Goal: Task Accomplishment & Management: Use online tool/utility

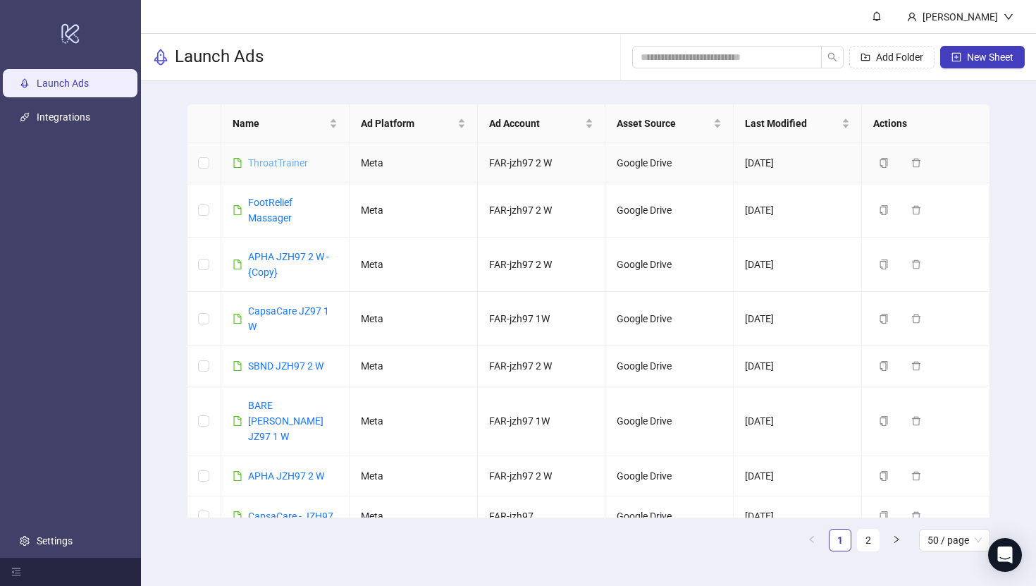
click at [290, 166] on link "ThroatTrainer" at bounding box center [278, 162] width 60 height 11
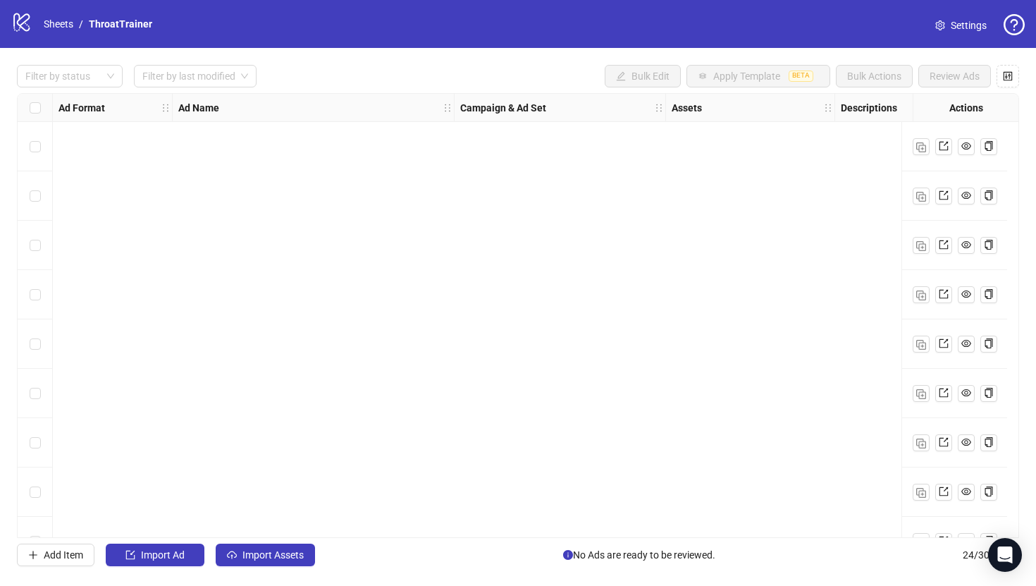
scroll to position [775, 0]
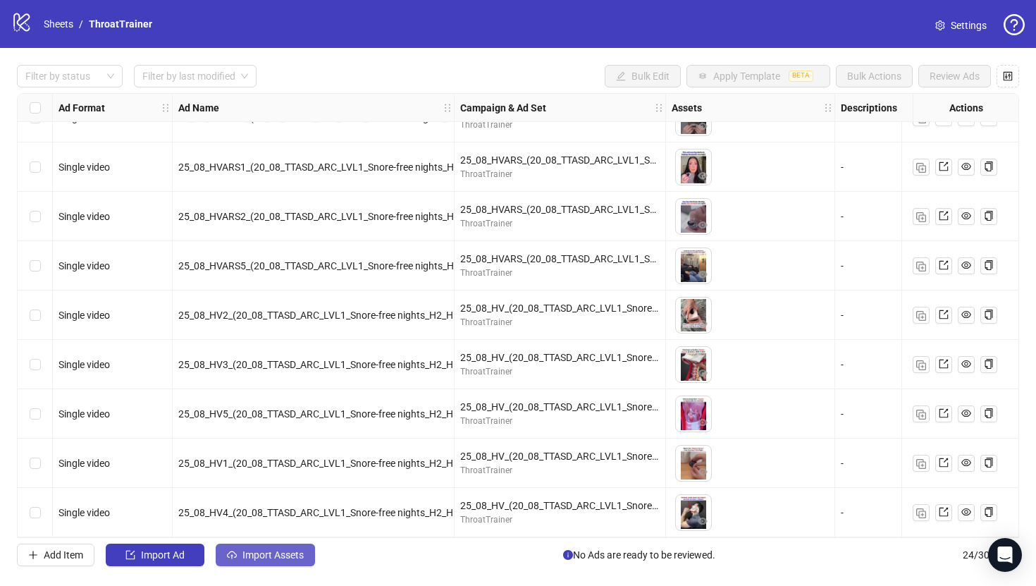
click at [288, 552] on span "Import Assets" at bounding box center [273, 554] width 61 height 11
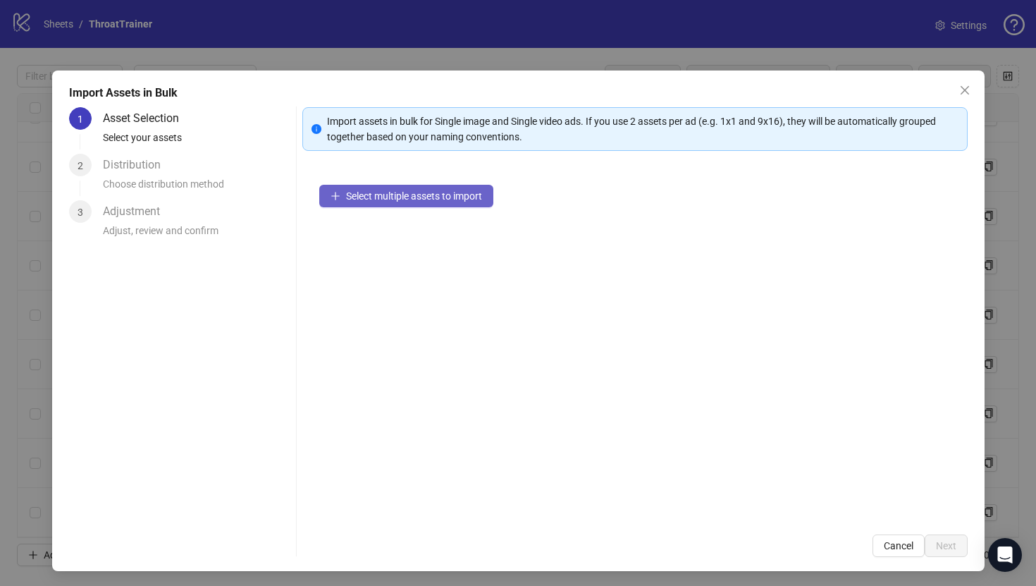
click at [453, 189] on button "Select multiple assets to import" at bounding box center [406, 196] width 174 height 23
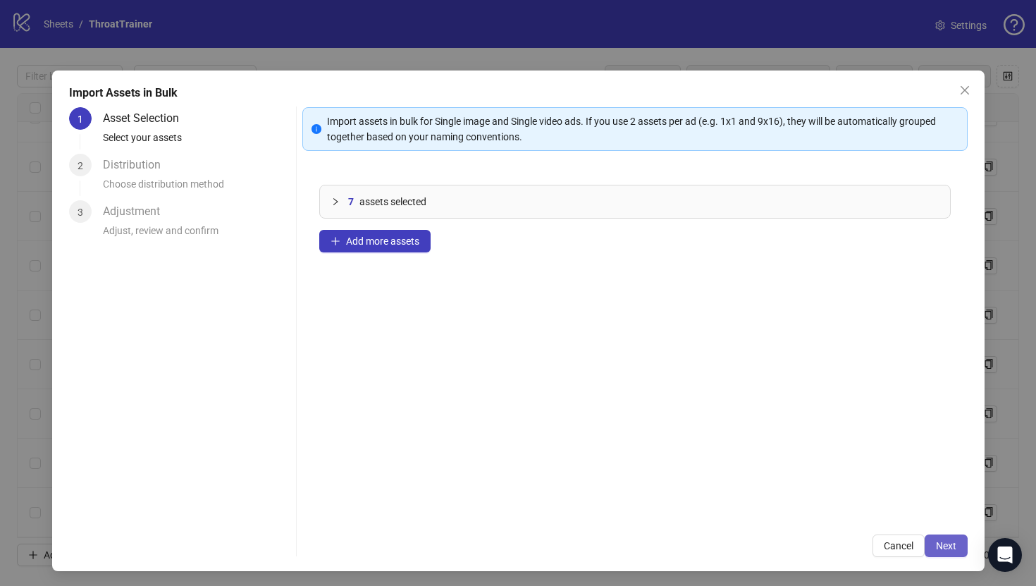
click at [957, 546] on button "Next" at bounding box center [946, 545] width 43 height 23
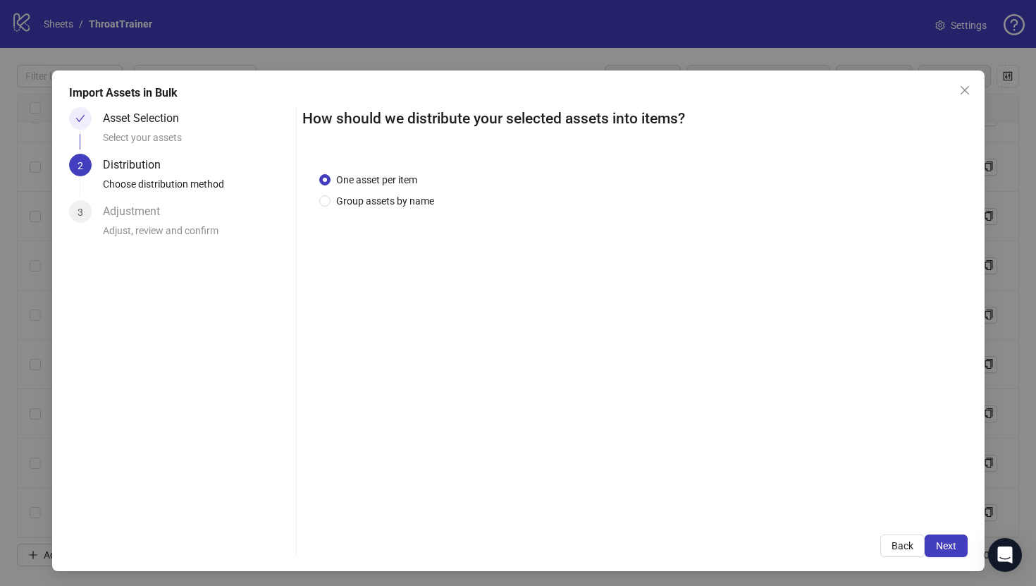
click at [950, 538] on button "Next" at bounding box center [946, 545] width 43 height 23
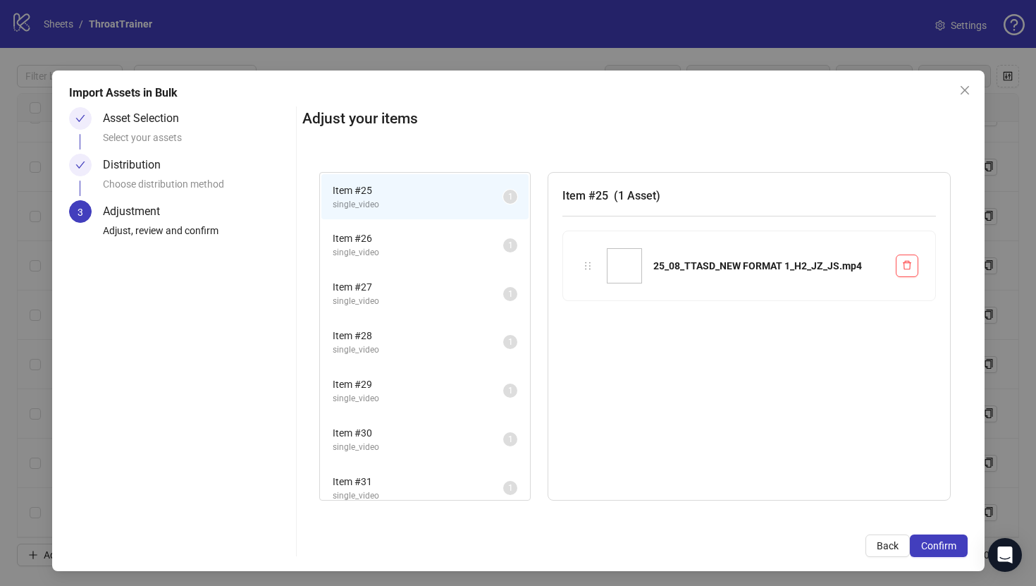
click at [950, 538] on button "Confirm" at bounding box center [939, 545] width 58 height 23
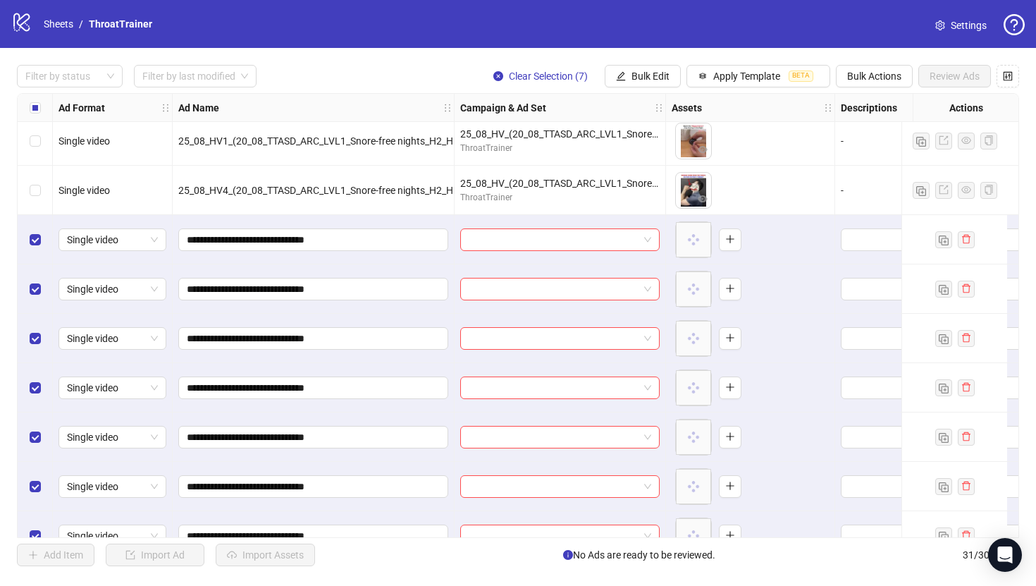
scroll to position [1120, 0]
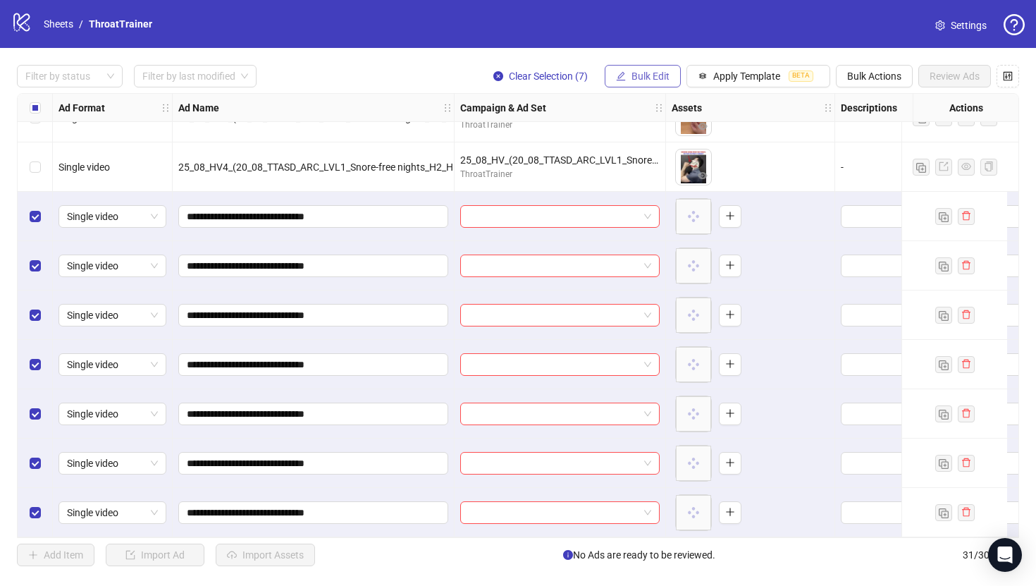
click at [659, 78] on span "Bulk Edit" at bounding box center [651, 76] width 38 height 11
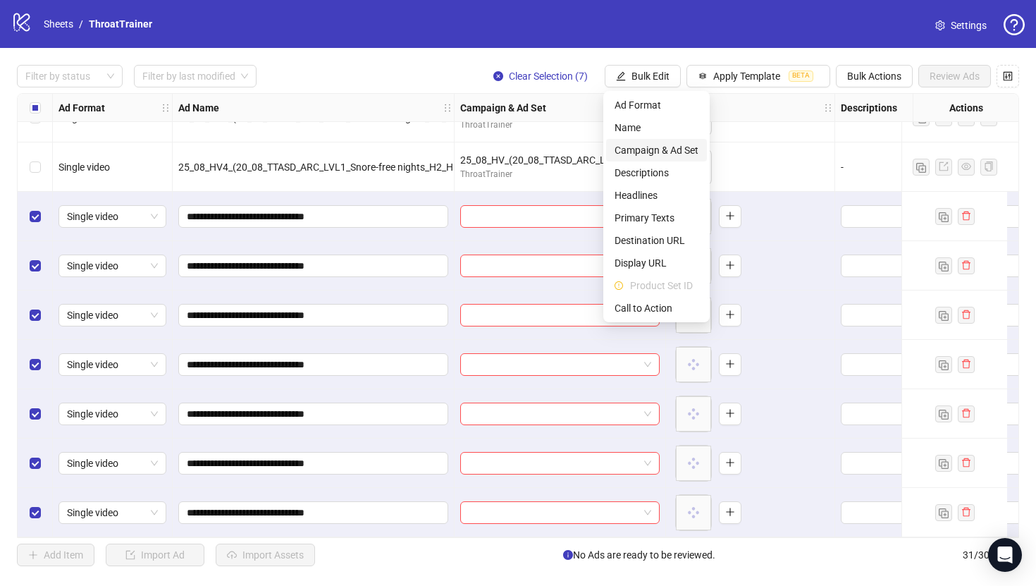
click at [659, 156] on span "Campaign & Ad Set" at bounding box center [657, 150] width 84 height 16
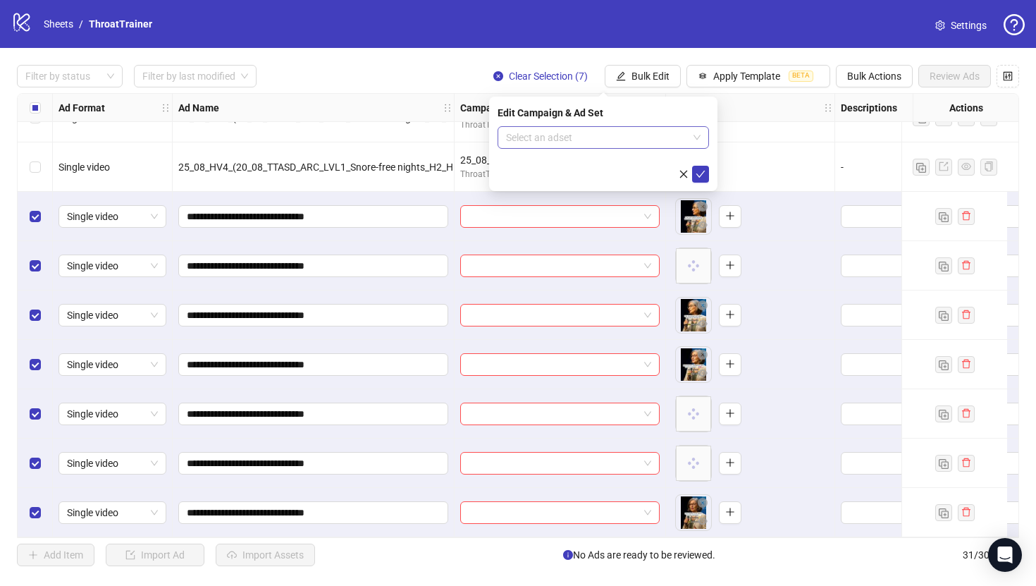
click at [645, 145] on input "search" at bounding box center [597, 137] width 182 height 21
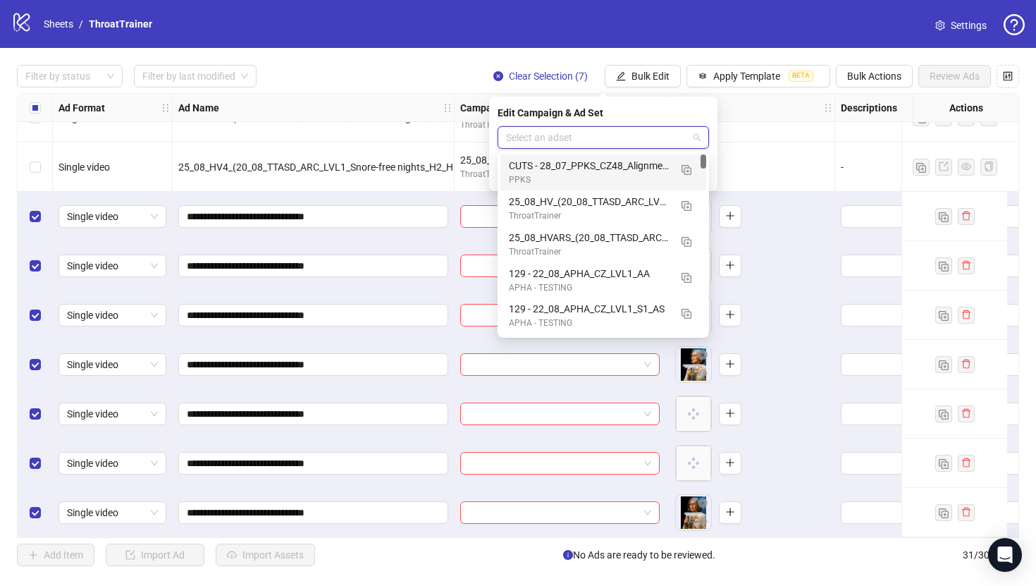
paste input "**********"
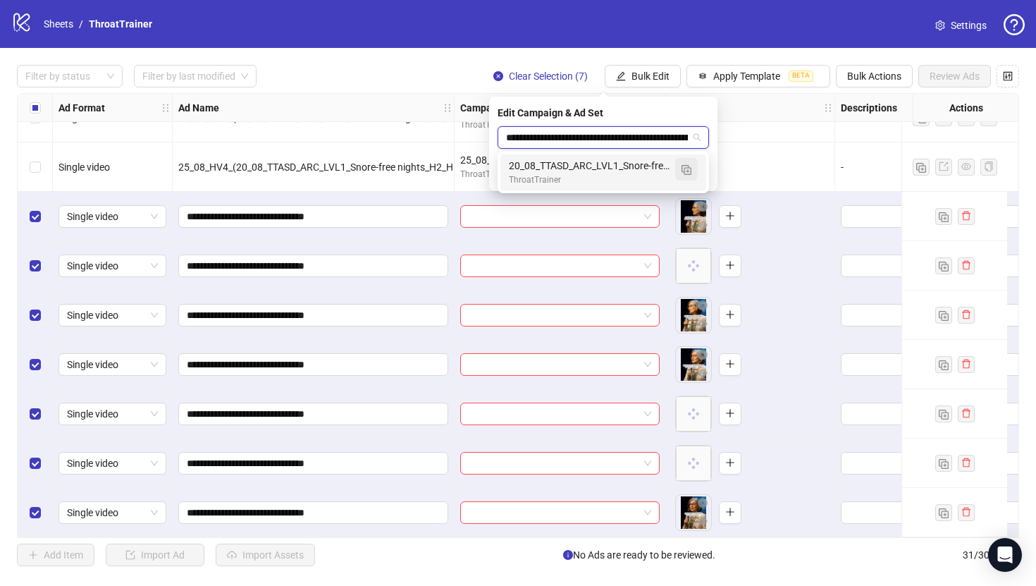
scroll to position [0, 87]
click at [685, 173] on img "button" at bounding box center [687, 170] width 10 height 10
type input "**********"
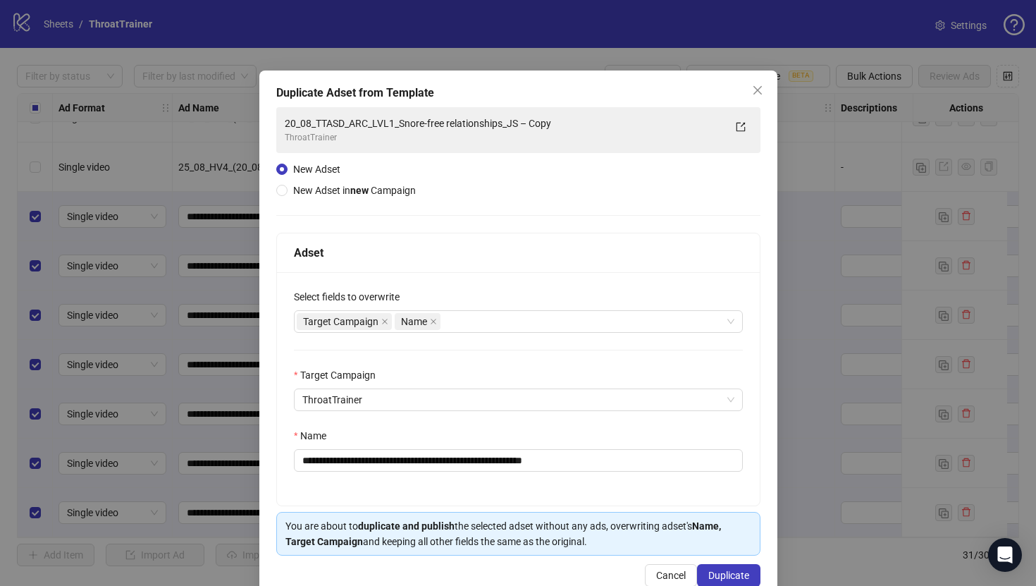
scroll to position [0, 0]
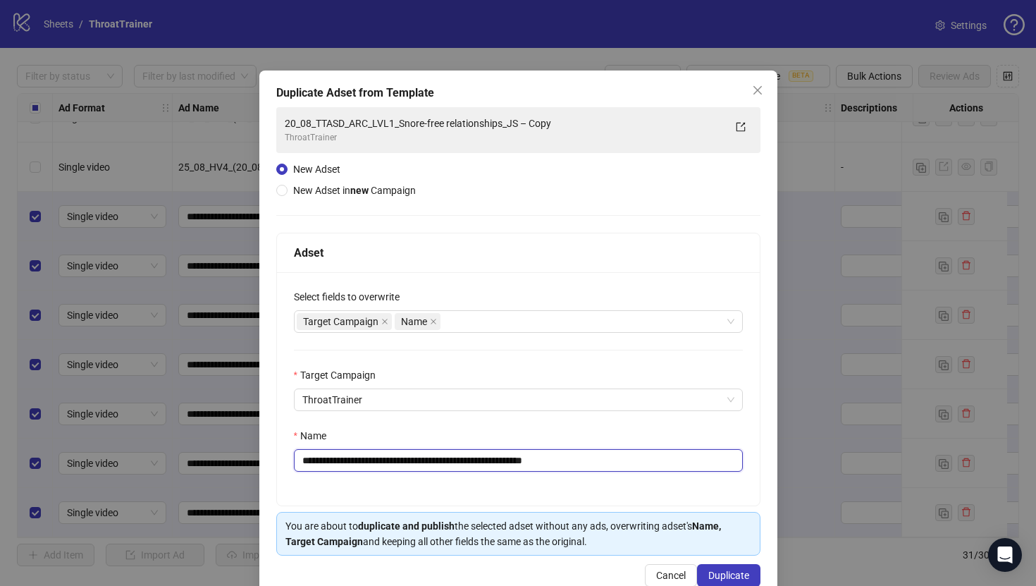
click at [505, 458] on input "**********" at bounding box center [518, 460] width 449 height 23
paste input "text"
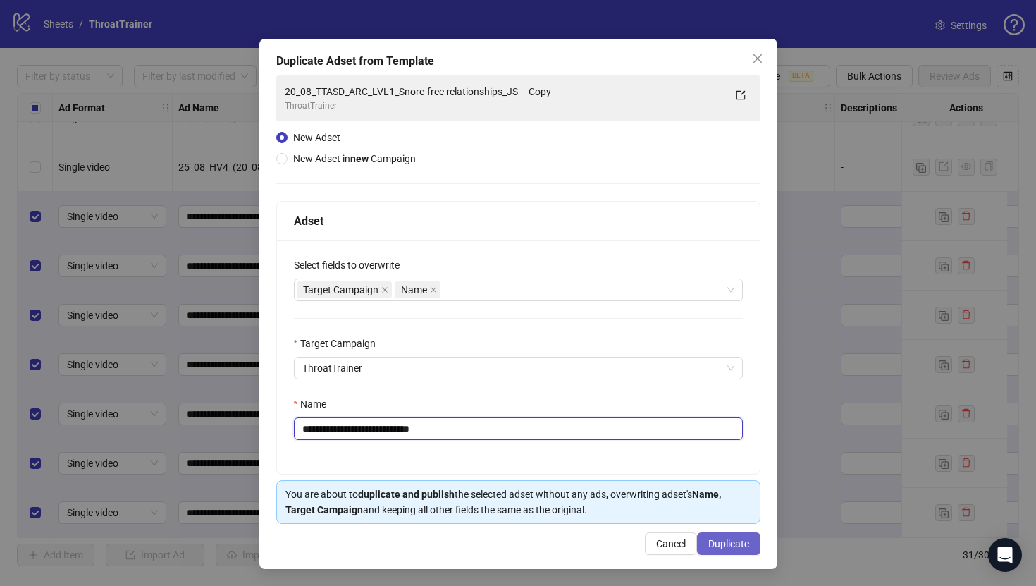
type input "**********"
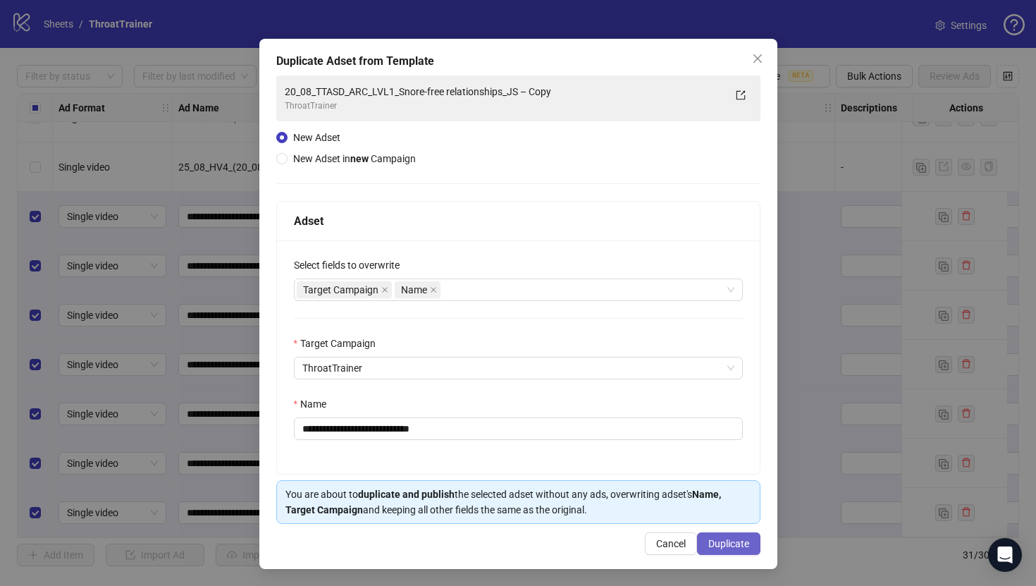
click at [714, 541] on span "Duplicate" at bounding box center [729, 543] width 41 height 11
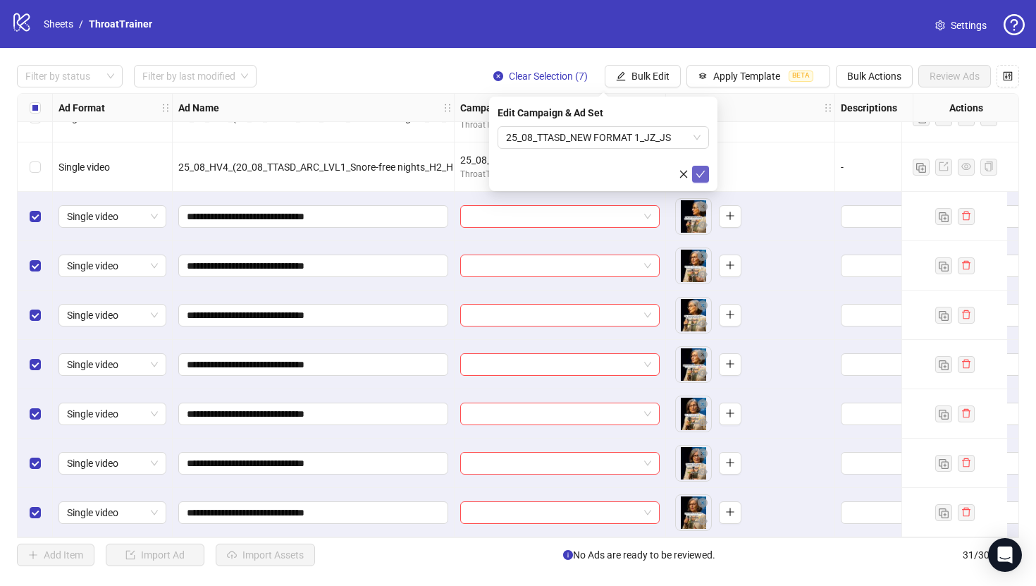
click at [697, 175] on icon "check" at bounding box center [701, 174] width 10 height 10
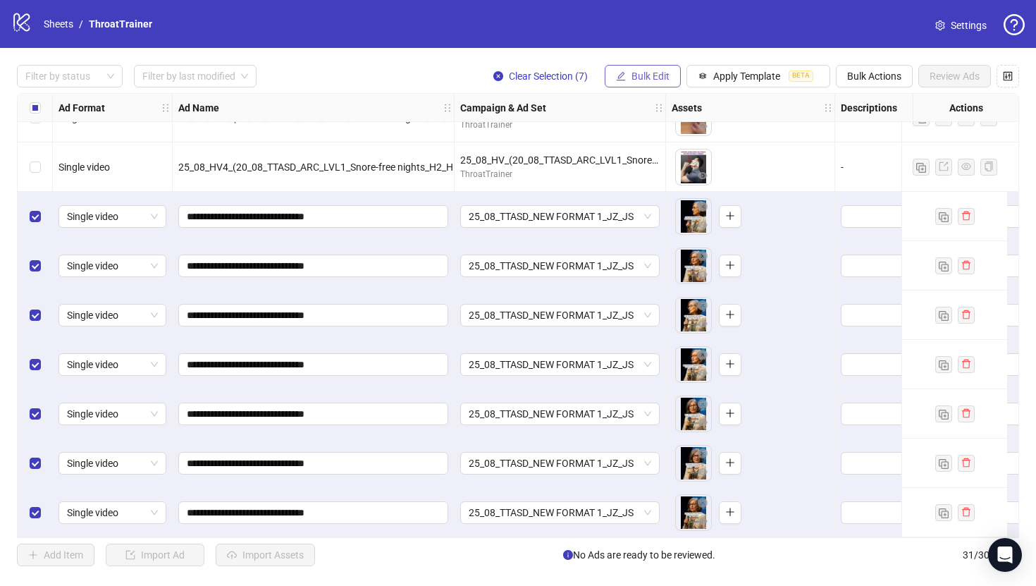
click at [642, 77] on span "Bulk Edit" at bounding box center [651, 76] width 38 height 11
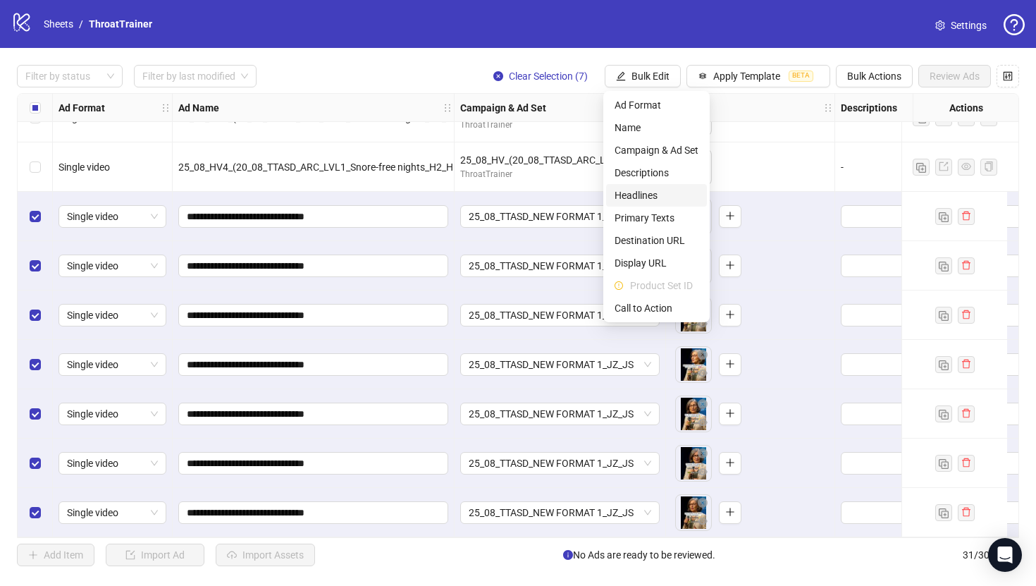
click at [648, 202] on span "Headlines" at bounding box center [657, 196] width 84 height 16
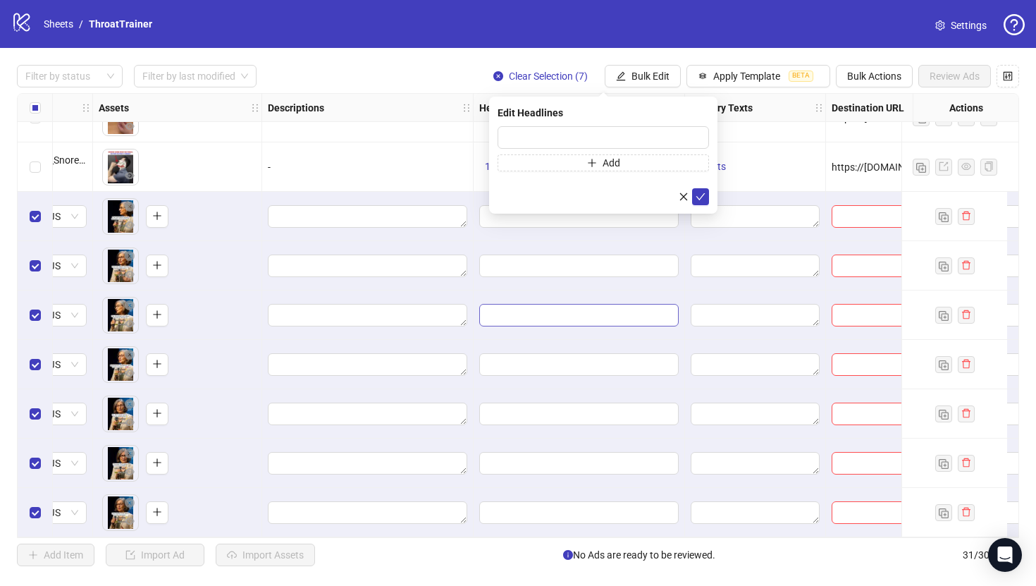
scroll to position [1120, 728]
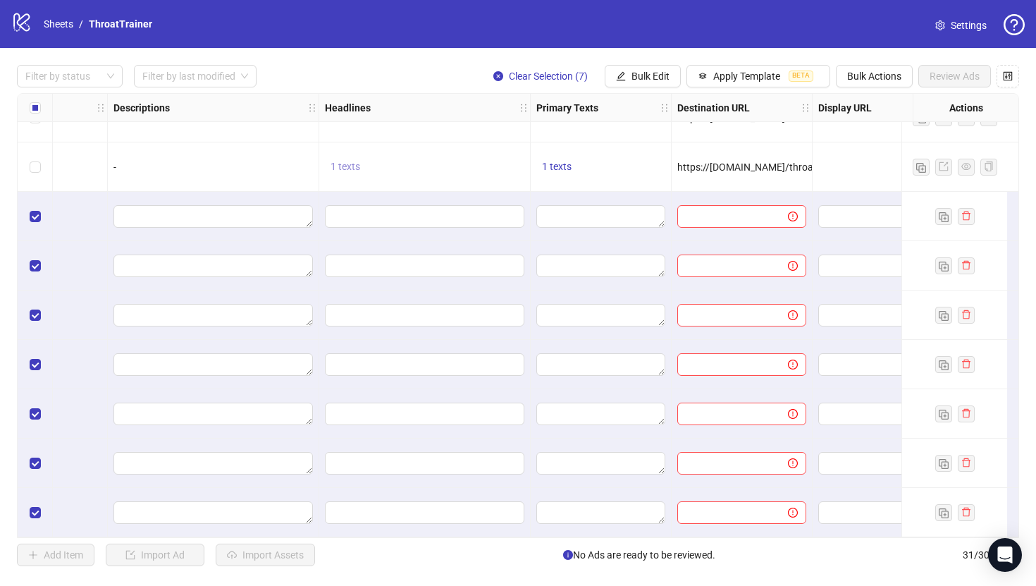
click at [360, 160] on button "1 texts" at bounding box center [345, 167] width 41 height 17
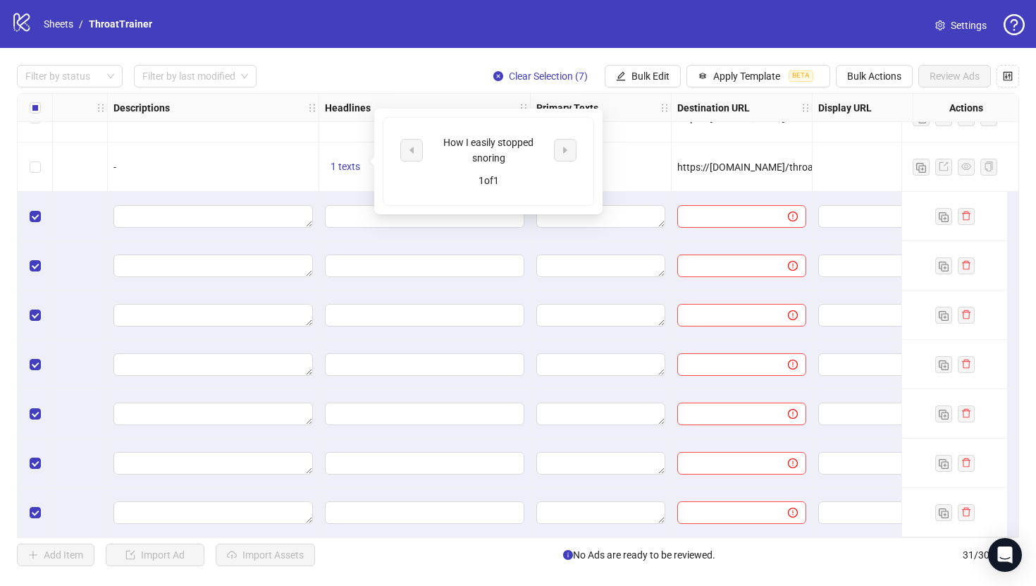
click at [508, 149] on div "How I easily stopped snoring" at bounding box center [488, 150] width 117 height 31
click at [661, 74] on span "Bulk Edit" at bounding box center [651, 76] width 38 height 11
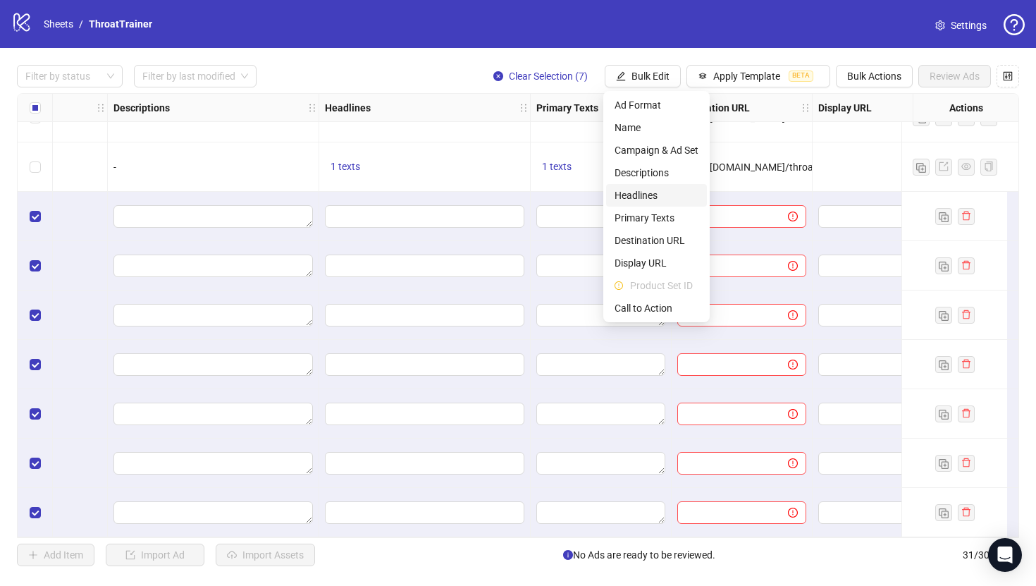
click at [651, 198] on span "Headlines" at bounding box center [657, 196] width 84 height 16
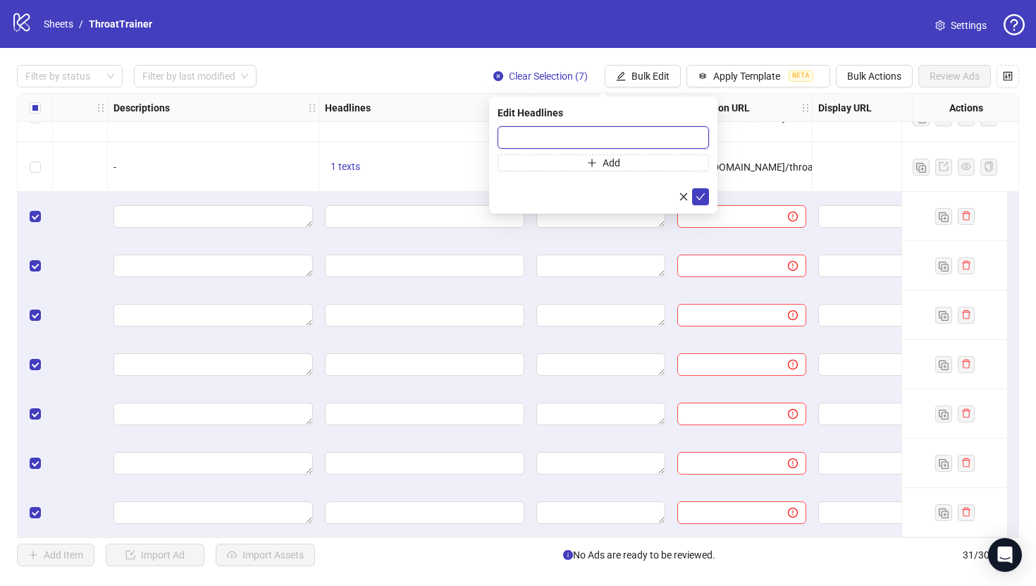
click at [620, 140] on input "text" at bounding box center [604, 137] width 212 height 23
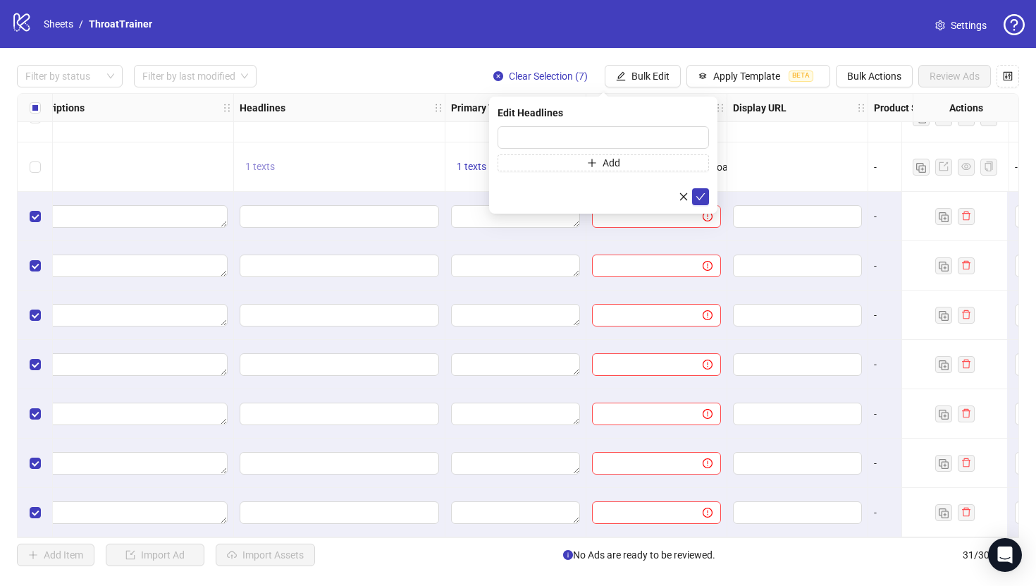
click at [273, 161] on span "1 texts" at bounding box center [260, 166] width 30 height 11
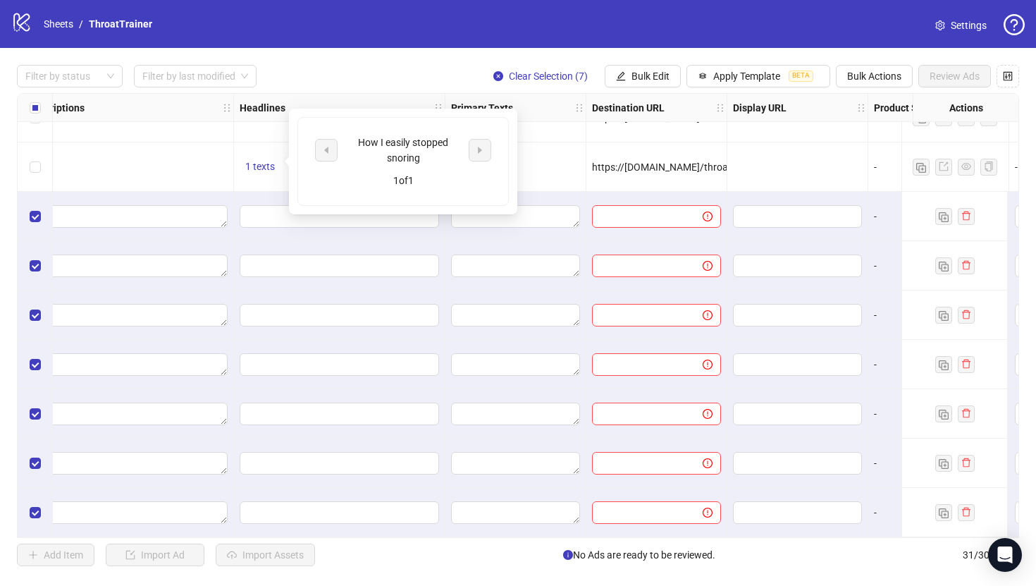
click at [386, 149] on div "How I easily stopped snoring" at bounding box center [403, 150] width 117 height 31
copy div "How I easily stopped snoring"
click at [640, 62] on div "Filter by status Filter by last modified Clear Selection (7) Bulk Edit Apply Te…" at bounding box center [518, 315] width 1036 height 535
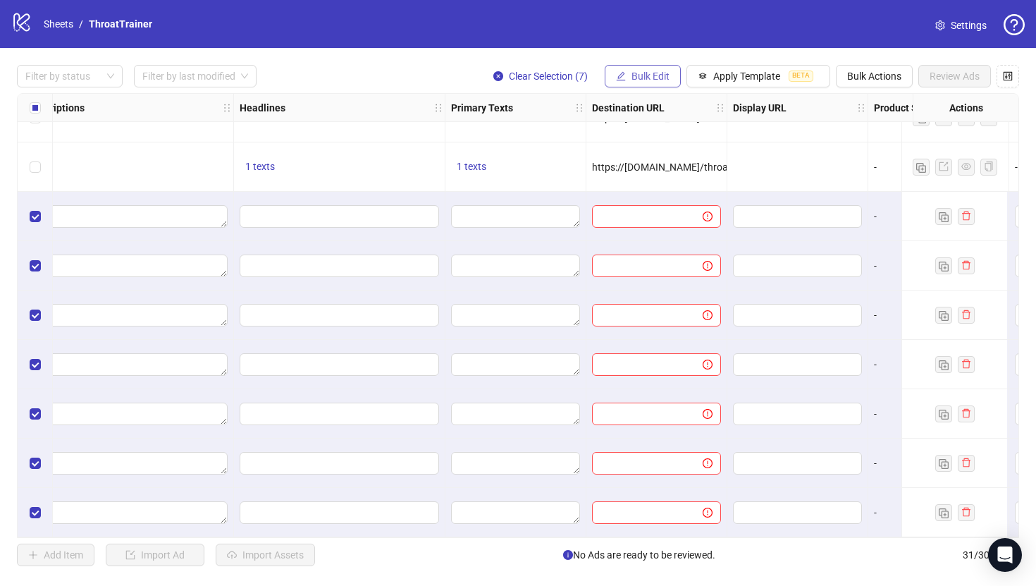
click at [640, 75] on span "Bulk Edit" at bounding box center [651, 76] width 38 height 11
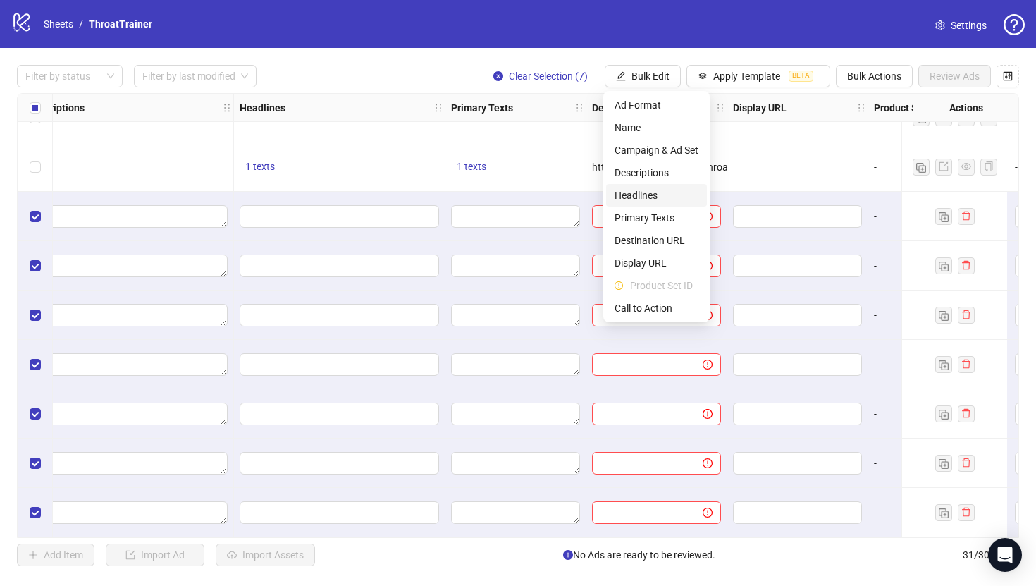
click at [663, 197] on span "Headlines" at bounding box center [657, 196] width 84 height 16
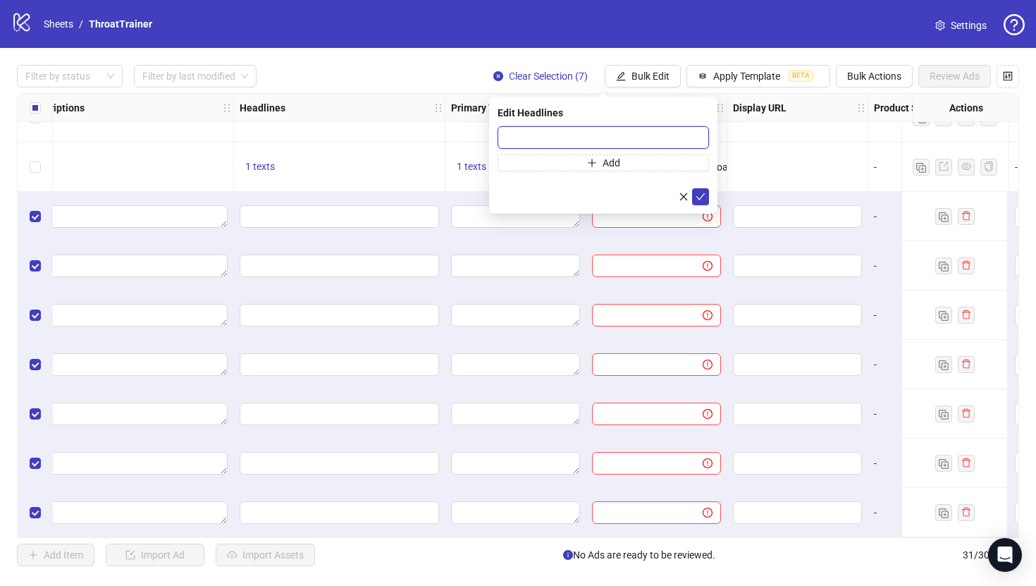
click at [641, 143] on input "text" at bounding box center [604, 137] width 212 height 23
paste input "**********"
type input "**********"
click at [703, 195] on icon "check" at bounding box center [701, 196] width 9 height 7
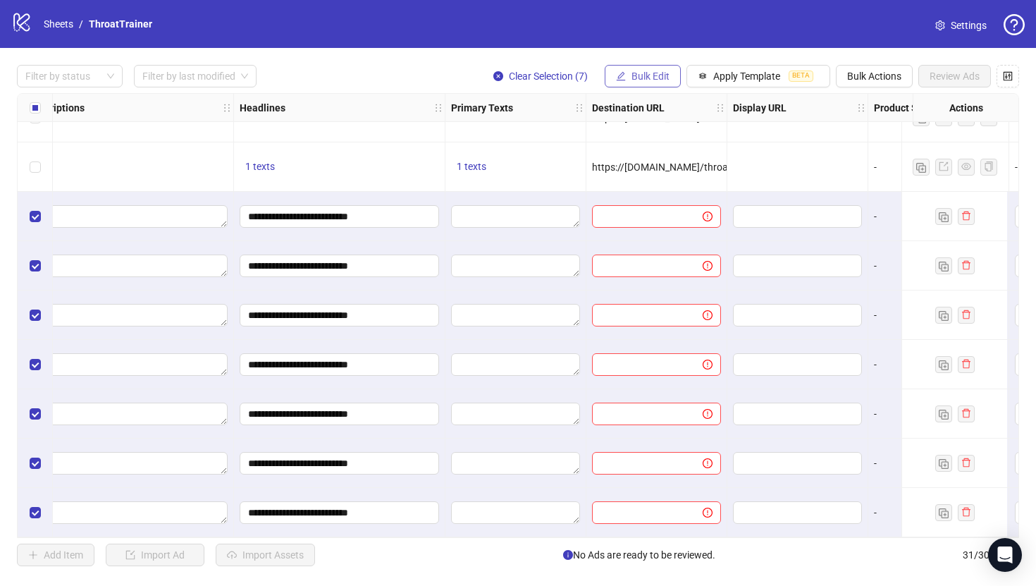
click at [653, 76] on span "Bulk Edit" at bounding box center [651, 76] width 38 height 11
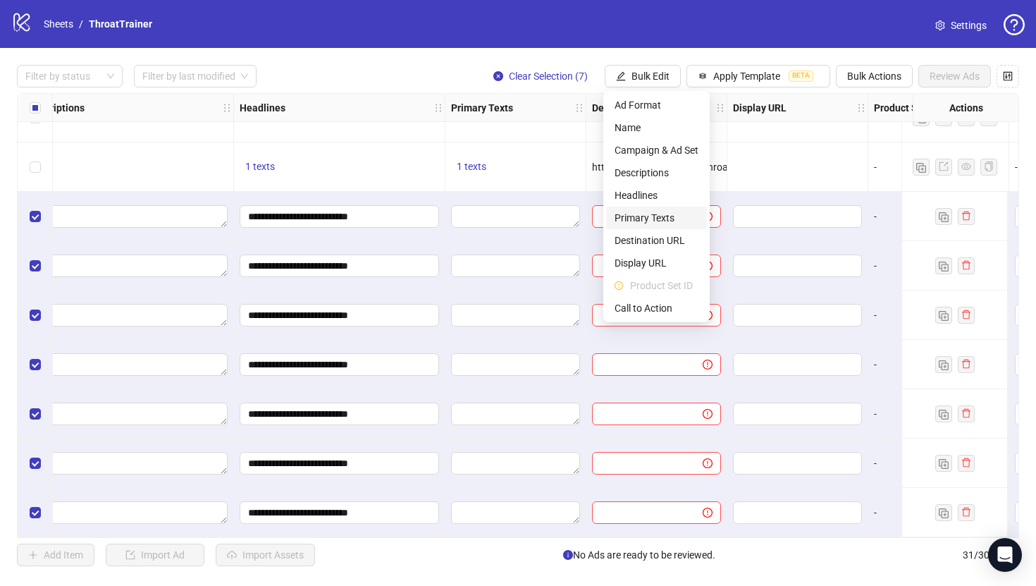
click at [649, 214] on span "Primary Texts" at bounding box center [657, 218] width 84 height 16
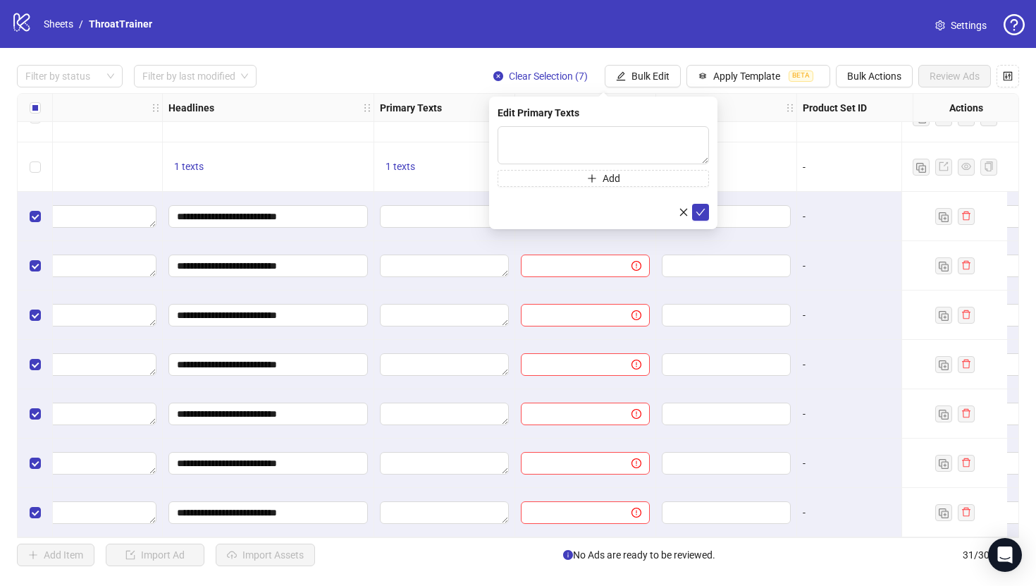
scroll to position [1120, 914]
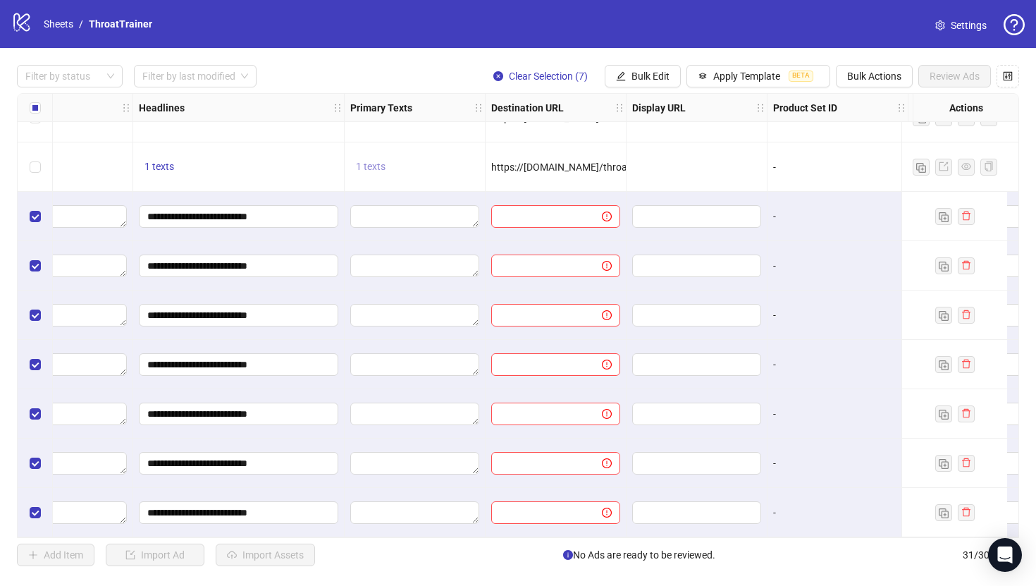
click at [381, 162] on span "1 texts" at bounding box center [371, 166] width 30 height 11
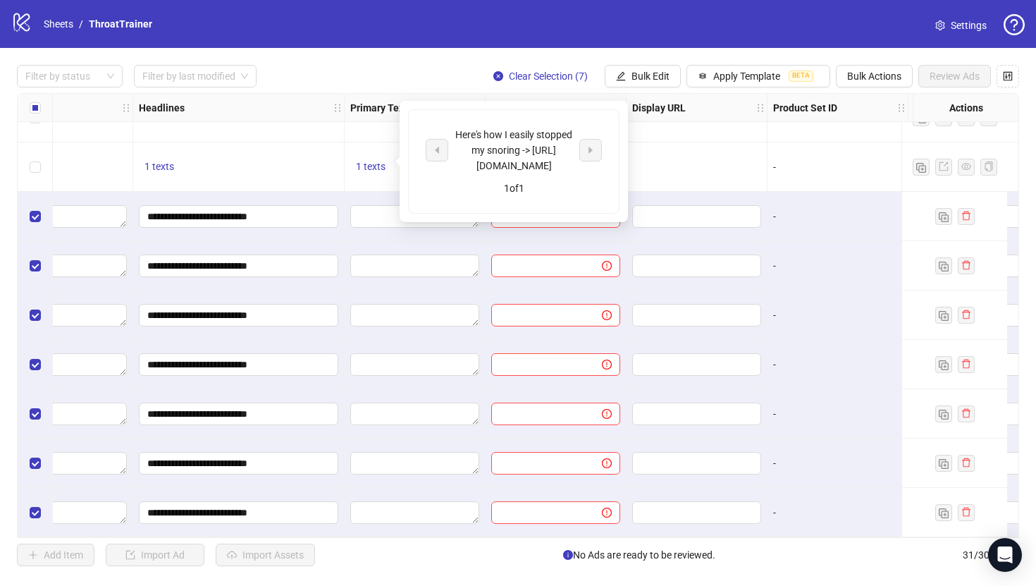
click at [501, 144] on div "Here's how I easily stopped my snoring -> [URL][DOMAIN_NAME]" at bounding box center [513, 150] width 117 height 47
copy div "Here's how I easily stopped my snoring -> [URL][DOMAIN_NAME]"
click at [661, 72] on span "Bulk Edit" at bounding box center [651, 76] width 38 height 11
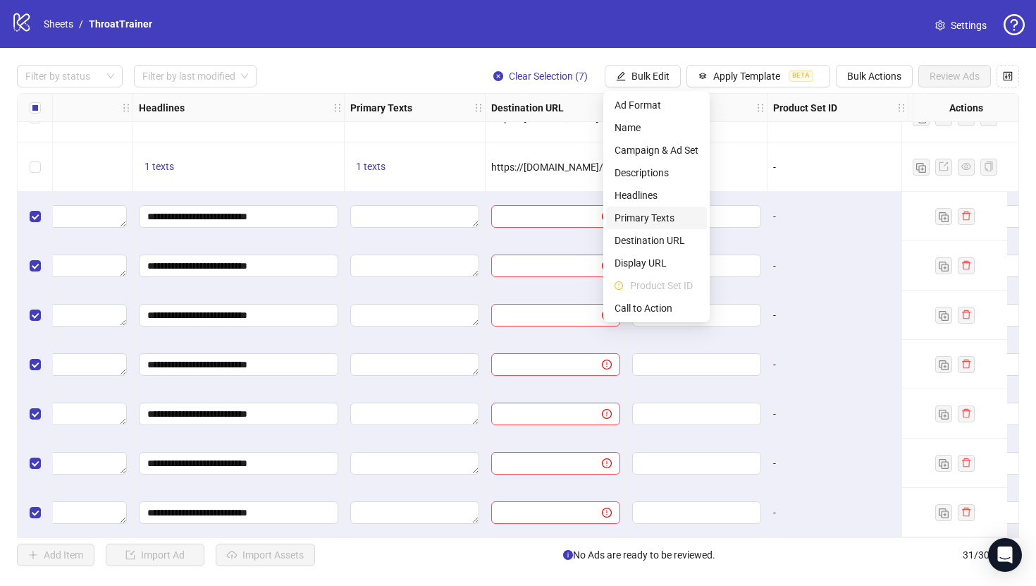
click at [660, 212] on span "Primary Texts" at bounding box center [657, 218] width 84 height 16
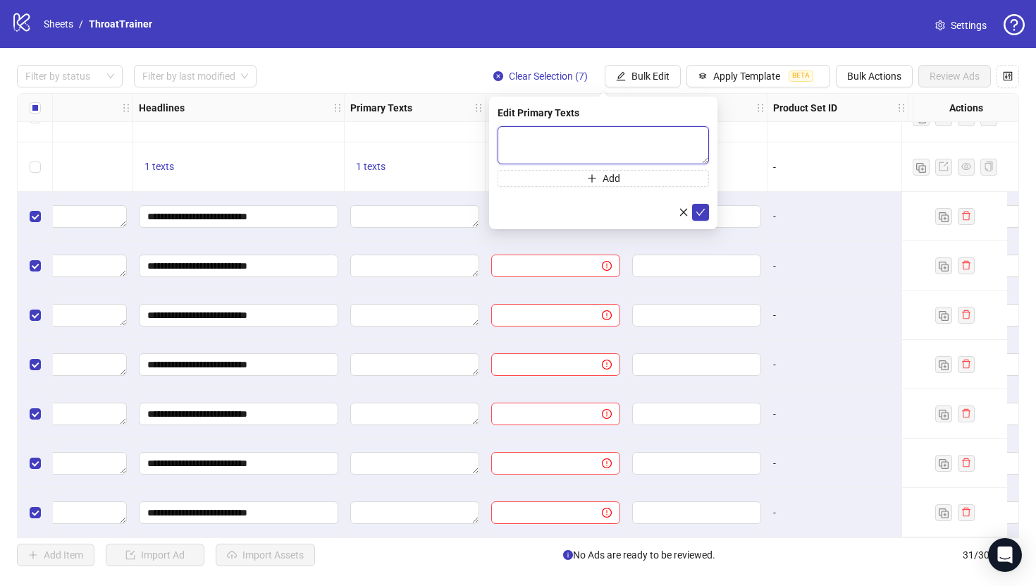
click at [642, 136] on textarea at bounding box center [604, 145] width 212 height 38
paste textarea "**********"
type textarea "**********"
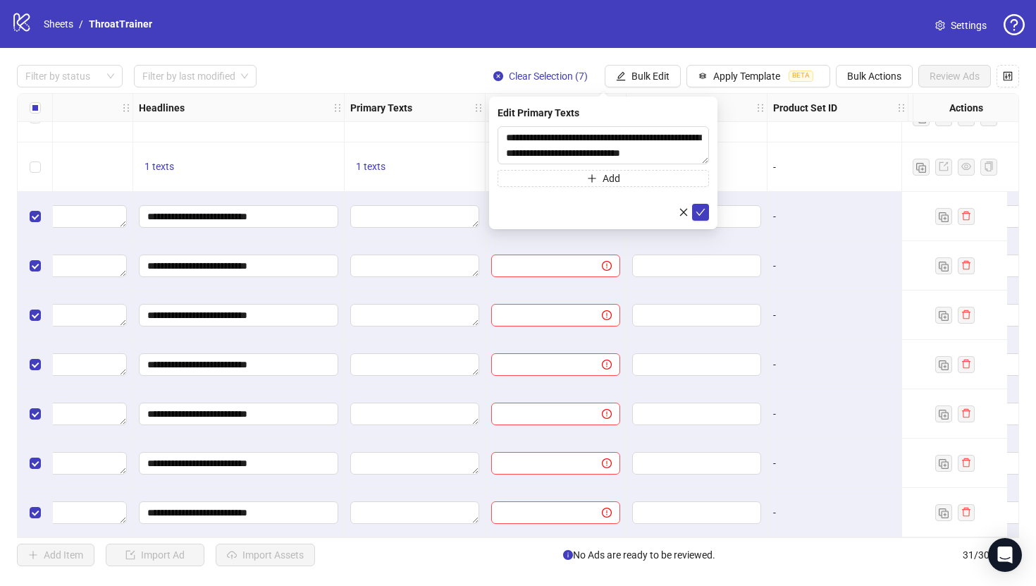
click at [653, 121] on div "**********" at bounding box center [603, 163] width 228 height 133
click at [653, 133] on textarea "**********" at bounding box center [604, 145] width 212 height 38
click at [699, 204] on button "submit" at bounding box center [700, 212] width 17 height 17
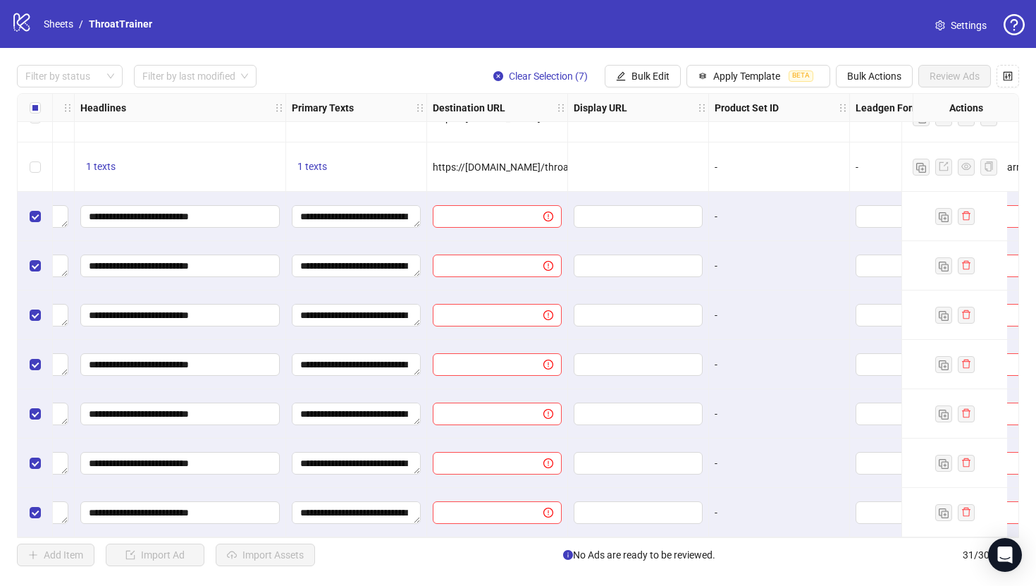
scroll to position [1120, 988]
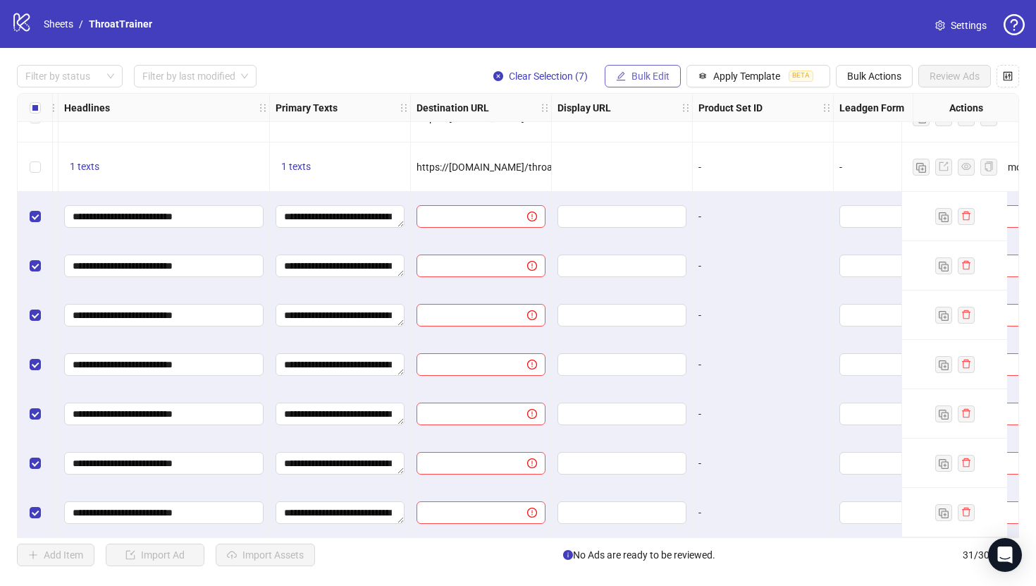
click at [657, 71] on span "Bulk Edit" at bounding box center [651, 76] width 38 height 11
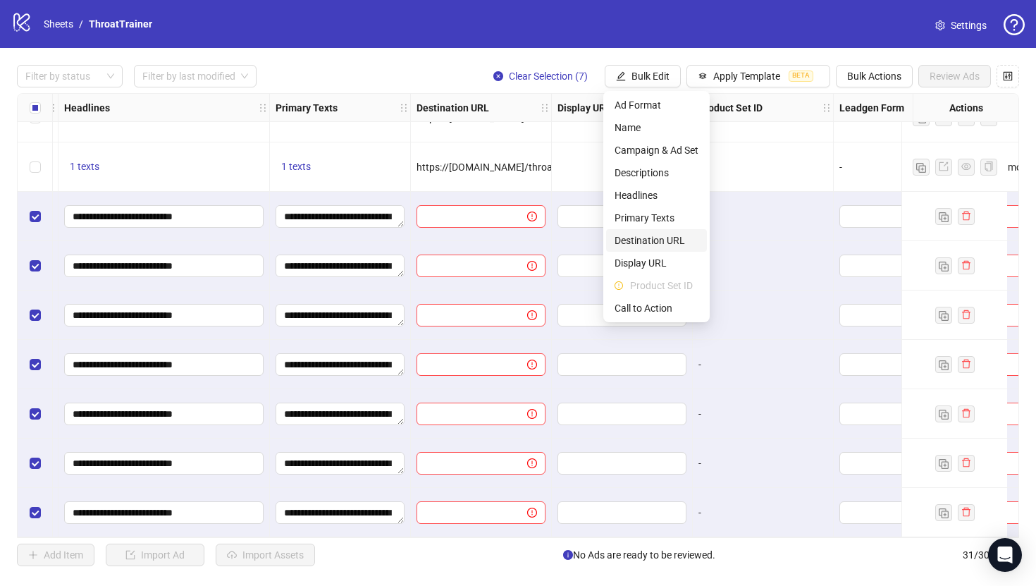
click at [662, 242] on span "Destination URL" at bounding box center [657, 241] width 84 height 16
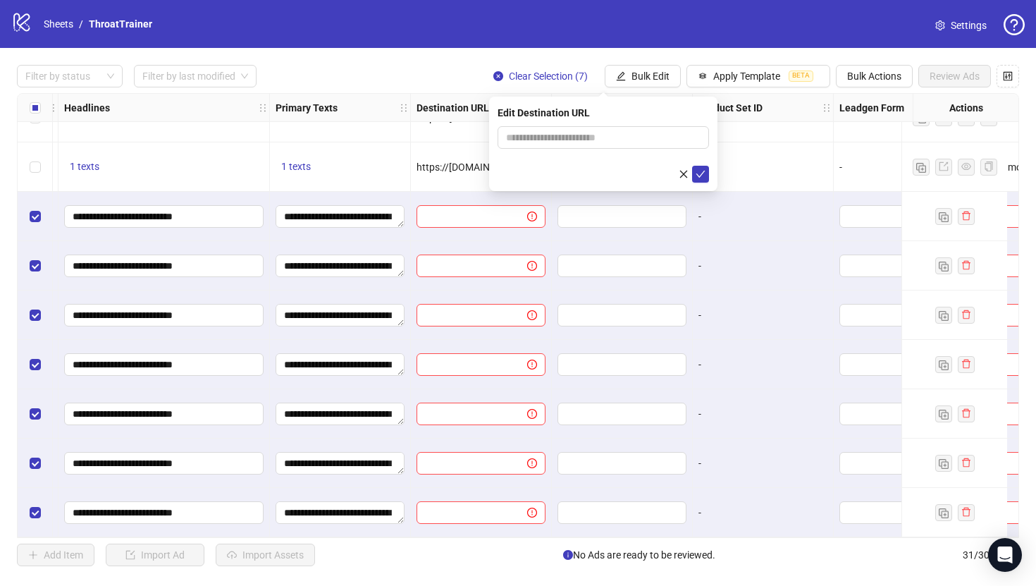
scroll to position [1120, 1065]
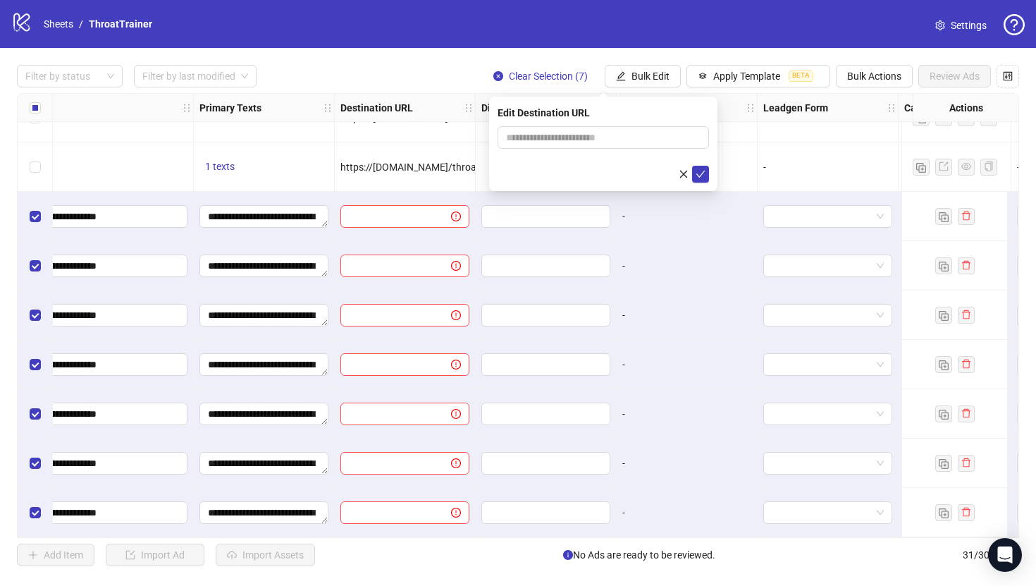
click at [404, 162] on span "https://[DOMAIN_NAME]/throattrainer-sp1?utm_source=Facebook&utm_medium={{[DOMAI…" at bounding box center [729, 166] width 776 height 11
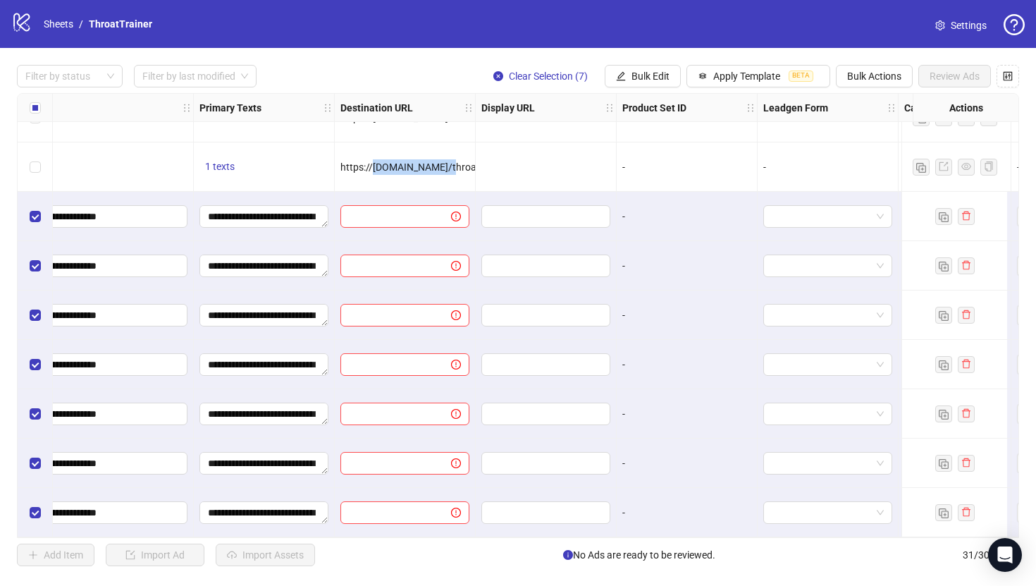
click at [404, 162] on span "https://[DOMAIN_NAME]/throattrainer-sp1?utm_source=Facebook&utm_medium={{[DOMAI…" at bounding box center [729, 166] width 776 height 11
copy span "https://[DOMAIN_NAME]/throattrainer-sp1?utm_source=Facebook&utm_medium={{[DOMAI…"
click at [641, 77] on span "Bulk Edit" at bounding box center [651, 76] width 38 height 11
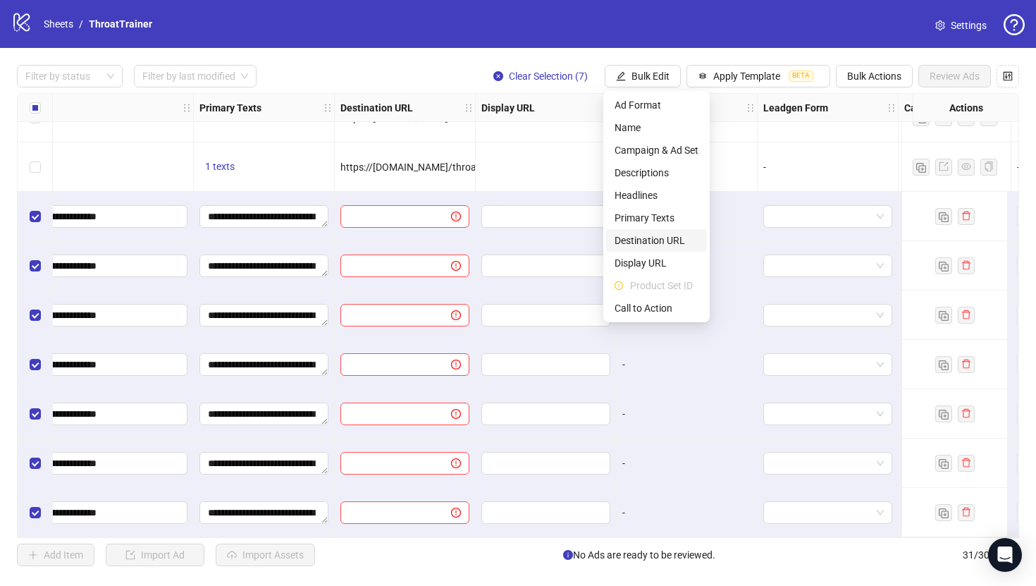
click at [653, 237] on span "Destination URL" at bounding box center [657, 241] width 84 height 16
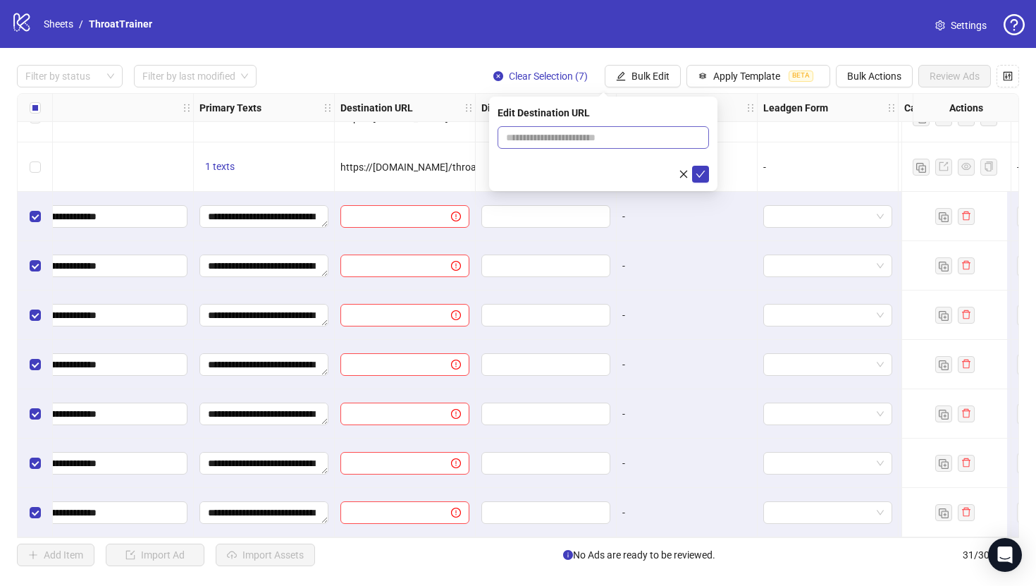
click at [650, 147] on span at bounding box center [604, 137] width 212 height 23
paste input "**********"
type input "**********"
click at [690, 138] on span "**********" at bounding box center [604, 137] width 212 height 23
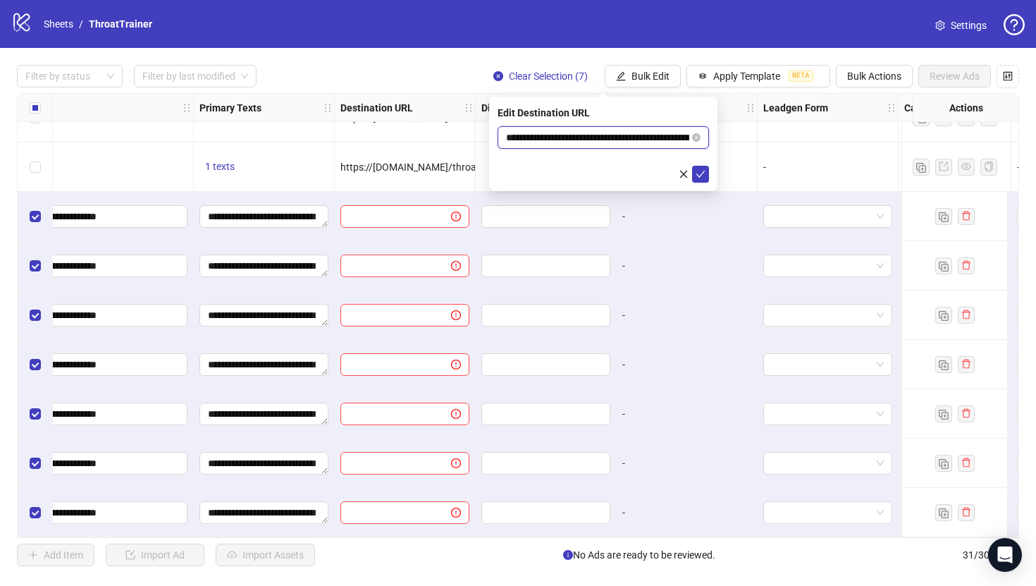
scroll to position [0, 2]
click at [687, 125] on div "**********" at bounding box center [603, 144] width 228 height 94
click at [701, 171] on icon "check" at bounding box center [701, 174] width 10 height 10
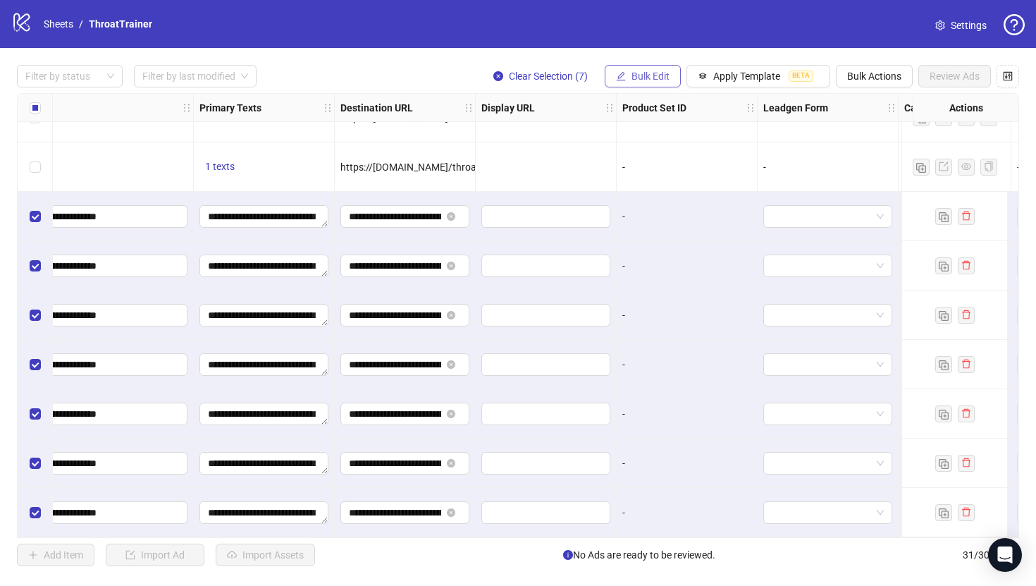
click at [632, 73] on span "Bulk Edit" at bounding box center [651, 76] width 38 height 11
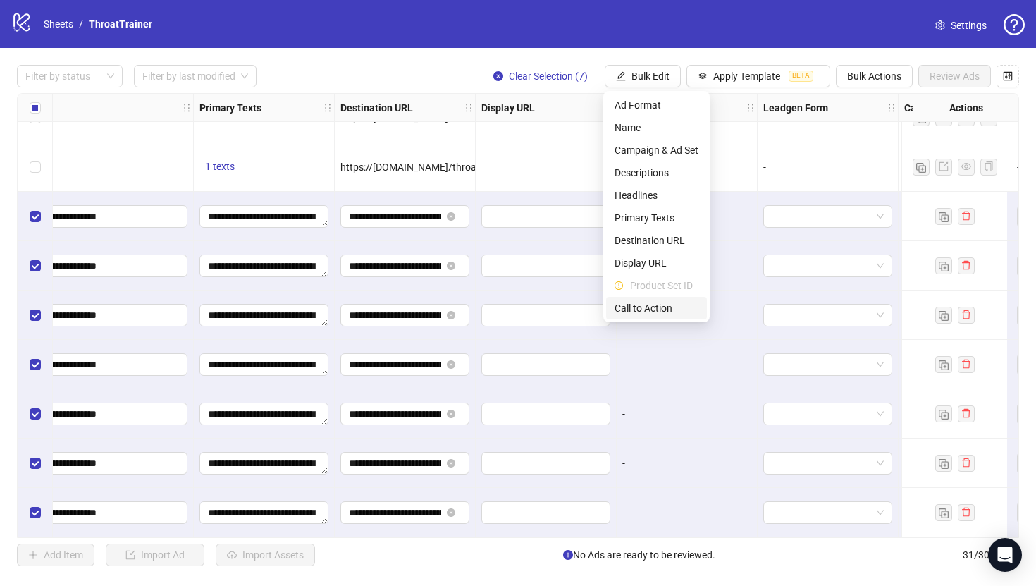
click at [646, 302] on span "Call to Action" at bounding box center [657, 308] width 84 height 16
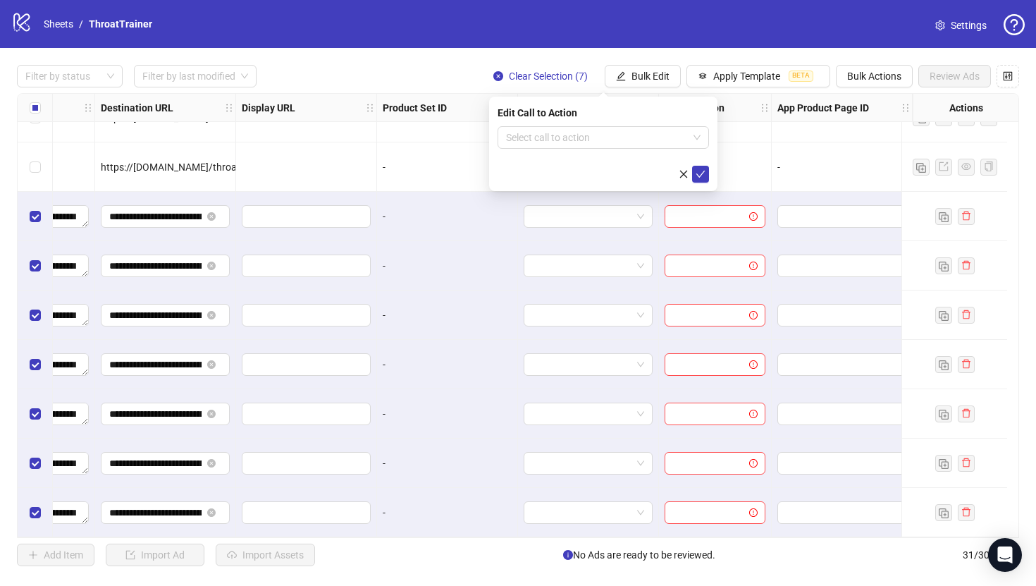
scroll to position [1059, 1316]
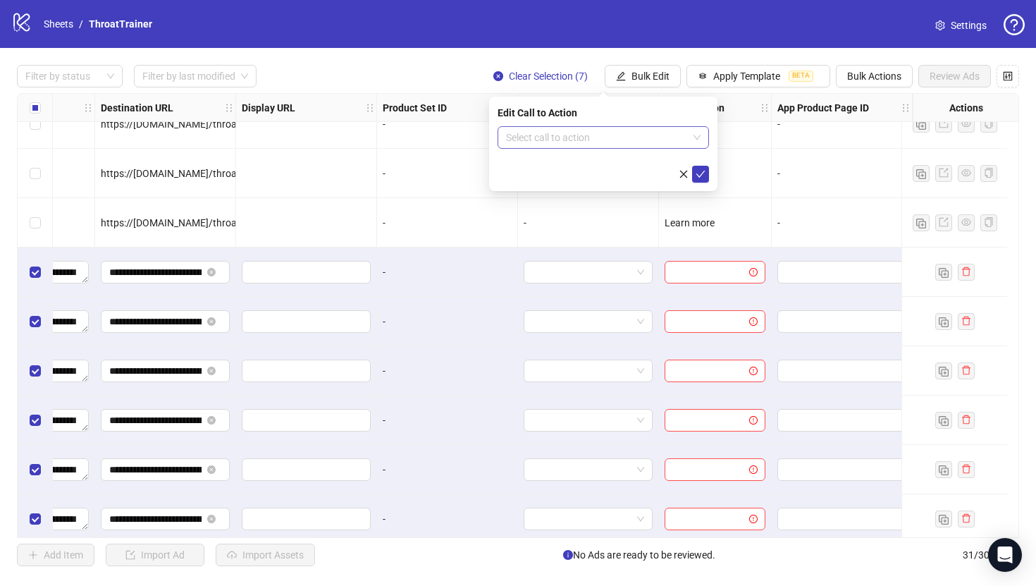
click at [594, 133] on input "search" at bounding box center [597, 137] width 182 height 21
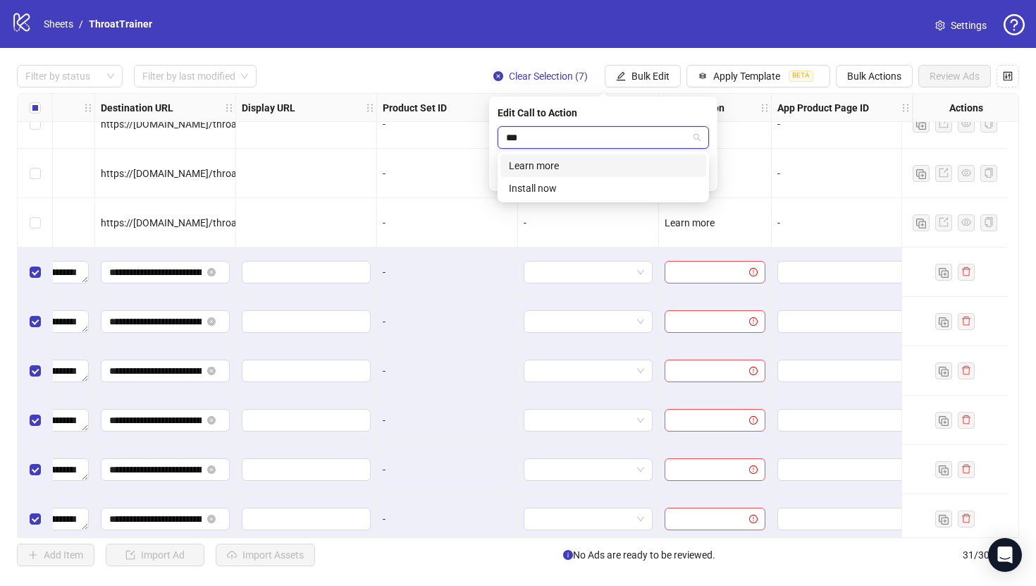
type input "****"
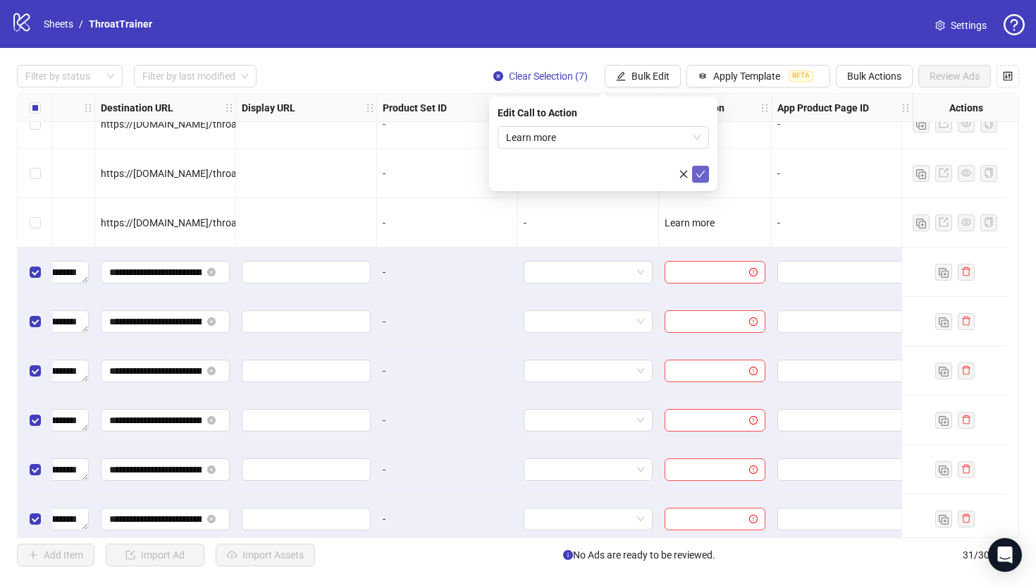
click at [704, 173] on icon "check" at bounding box center [701, 174] width 10 height 10
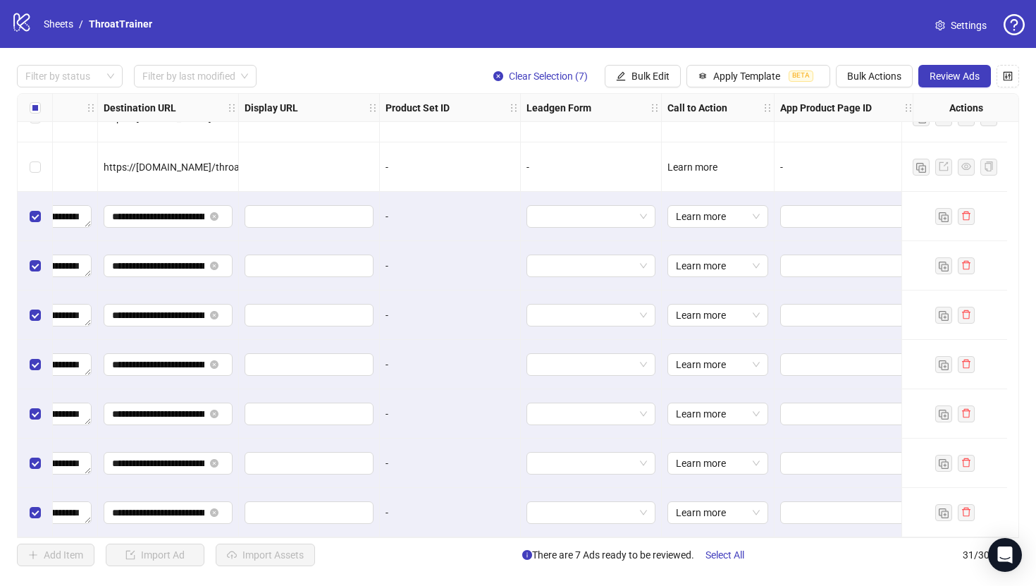
scroll to position [1120, 1316]
click at [971, 76] on span "Review Ads" at bounding box center [955, 76] width 50 height 11
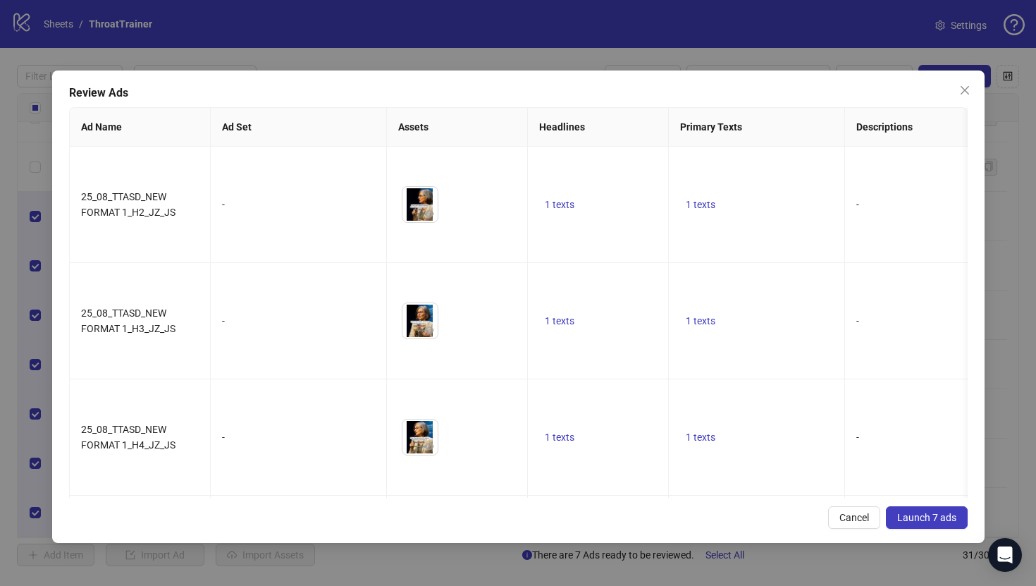
click at [906, 512] on span "Launch 7 ads" at bounding box center [926, 517] width 59 height 11
